Goal: Navigation & Orientation: Find specific page/section

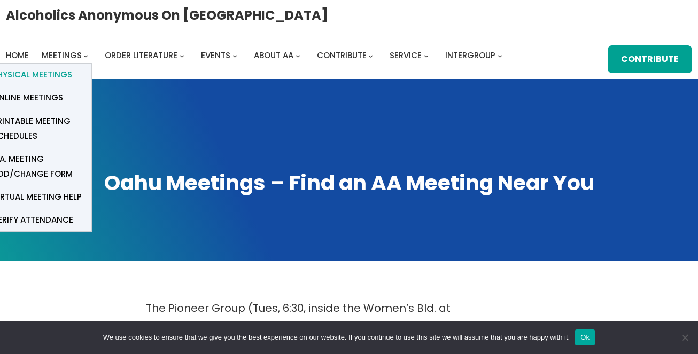
click at [60, 71] on span "Physical Meetings" at bounding box center [33, 74] width 80 height 15
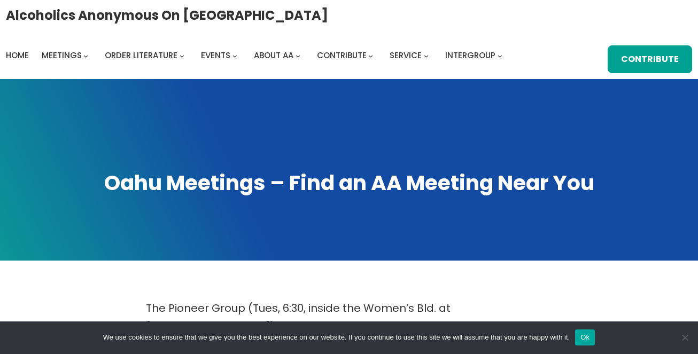
click at [590, 330] on button "Ok" at bounding box center [585, 338] width 20 height 16
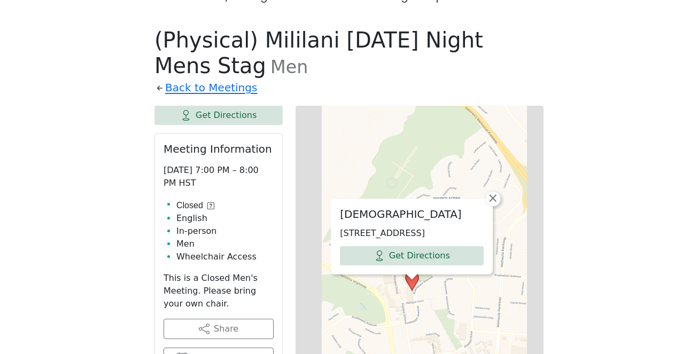
scroll to position [543, 0]
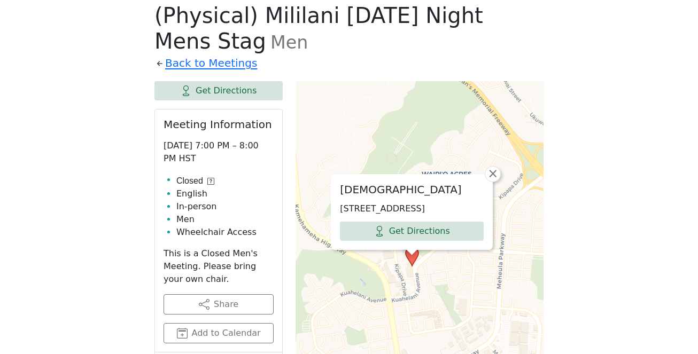
click at [577, 216] on div "The Pioneer Group (Tues, 6:30, inside the Women’s Bld. at Central Union Church)…" at bounding box center [349, 272] width 628 height 1033
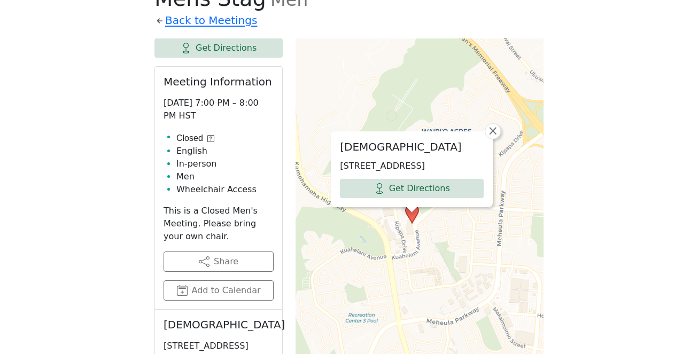
scroll to position [586, 0]
drag, startPoint x: 392, startPoint y: 145, endPoint x: 336, endPoint y: 136, distance: 56.9
click at [336, 136] on div "Mililani Presbyterian Church 95-410 Kuahelani Ave, Mililani, HI 96789, USA Get …" at bounding box center [411, 168] width 161 height 75
copy p "95-410 Kuahelani Ave, Mililani, HI 96789, USA"
